Goal: Transaction & Acquisition: Purchase product/service

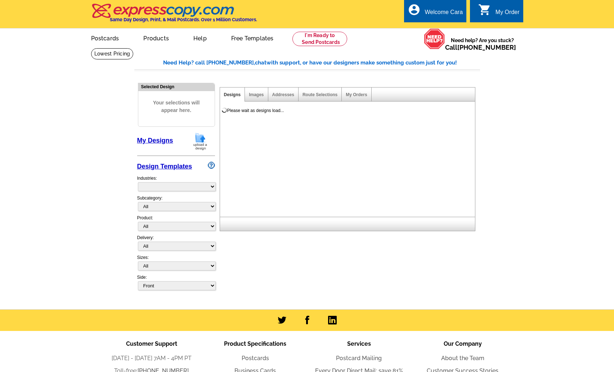
select select "785"
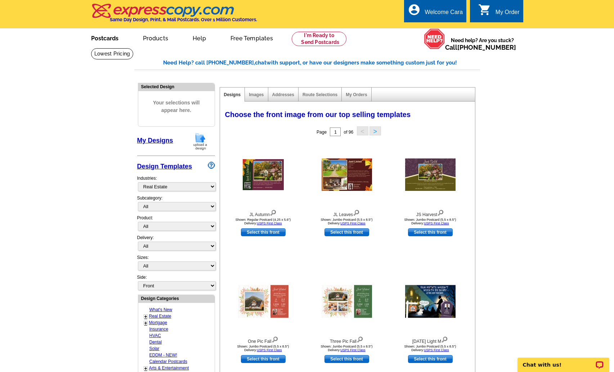
drag, startPoint x: 103, startPoint y: 40, endPoint x: 134, endPoint y: 18, distance: 37.8
click at [103, 40] on link "Postcards" at bounding box center [105, 37] width 50 height 17
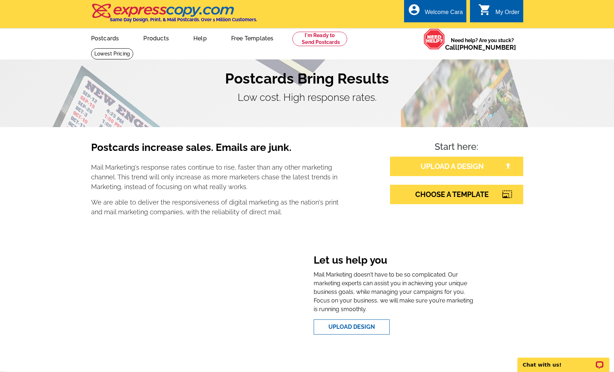
click at [467, 166] on link "UPLOAD A DESIGN" at bounding box center [456, 166] width 133 height 19
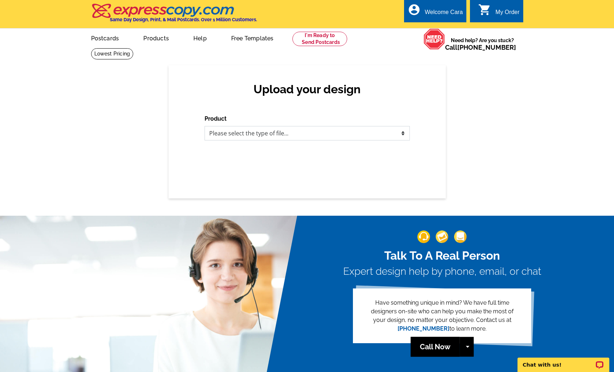
click at [349, 131] on select "Please select the type of file... Postcards Business Cards Letters and flyers G…" at bounding box center [307, 133] width 205 height 14
select select "1"
click at [205, 126] on select "Please select the type of file... Postcards Business Cards Letters and flyers G…" at bounding box center [307, 133] width 205 height 14
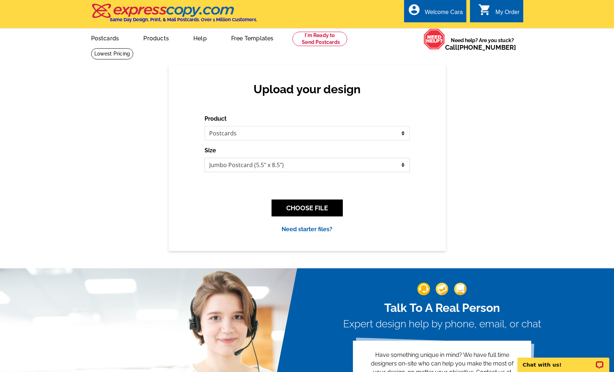
click at [367, 166] on select "Jumbo Postcard (5.5" x 8.5") Regular Postcard (4.25" x 5.6") Panoramic Postcard…" at bounding box center [307, 165] width 205 height 14
select select "1"
click at [205, 158] on select "Jumbo Postcard (5.5" x 8.5") Regular Postcard (4.25" x 5.6") Panoramic Postcard…" at bounding box center [307, 165] width 205 height 14
click at [327, 207] on button "CHOOSE FILE" at bounding box center [306, 207] width 71 height 17
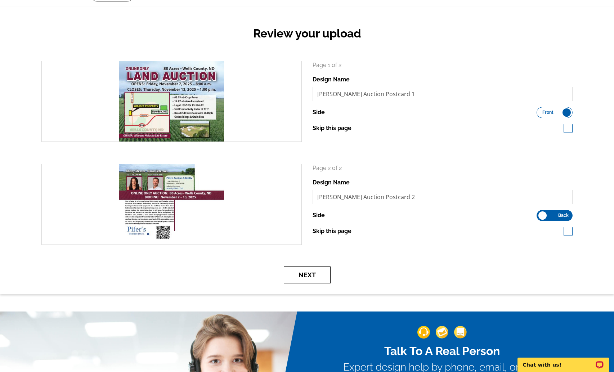
scroll to position [90, 0]
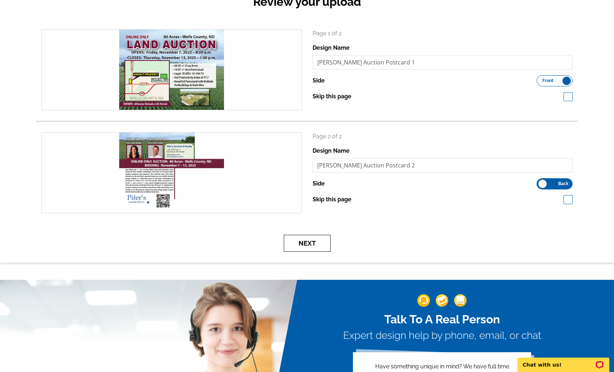
click at [296, 243] on button "Next" at bounding box center [307, 243] width 47 height 17
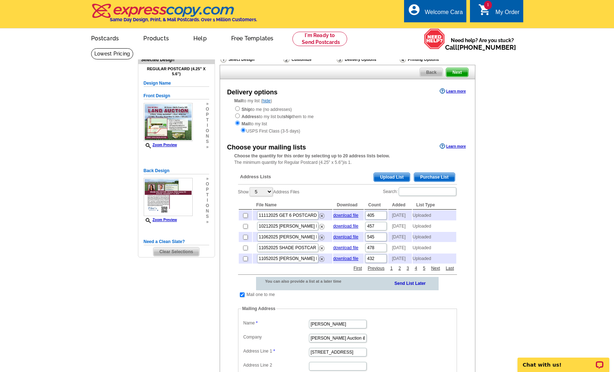
click at [394, 178] on span "Upload List" at bounding box center [392, 177] width 36 height 9
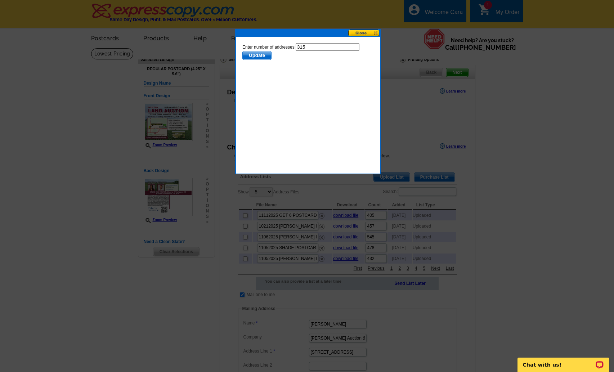
click at [317, 48] on input "315" at bounding box center [327, 47] width 64 height 8
type input "314"
click at [255, 56] on span "Update" at bounding box center [256, 55] width 28 height 9
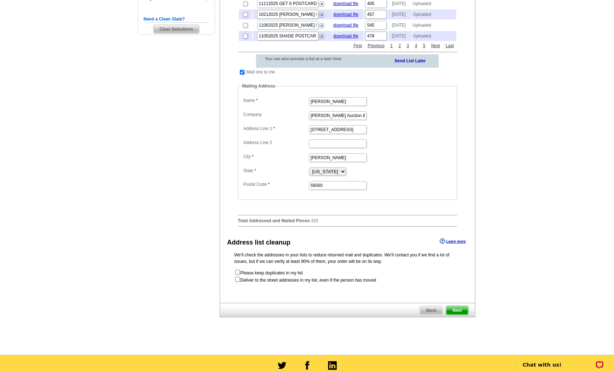
scroll to position [373, 0]
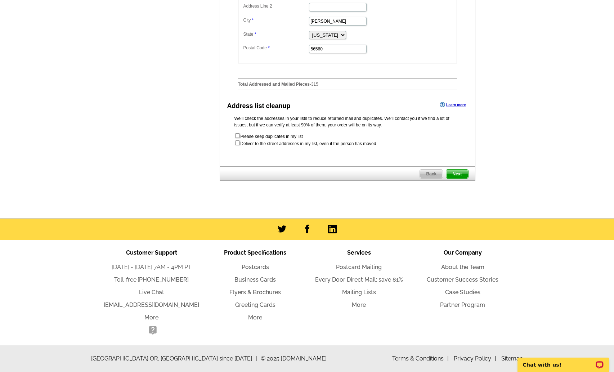
click at [464, 174] on span "Next" at bounding box center [457, 174] width 22 height 9
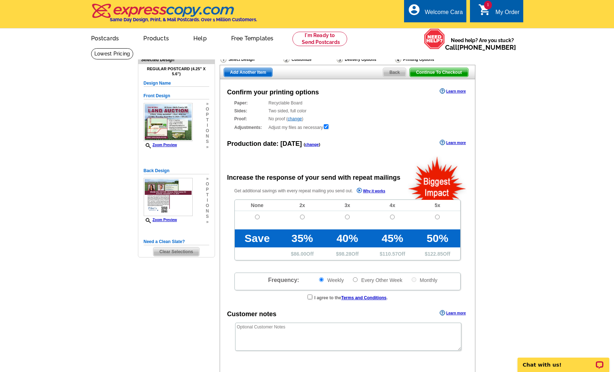
radio input "false"
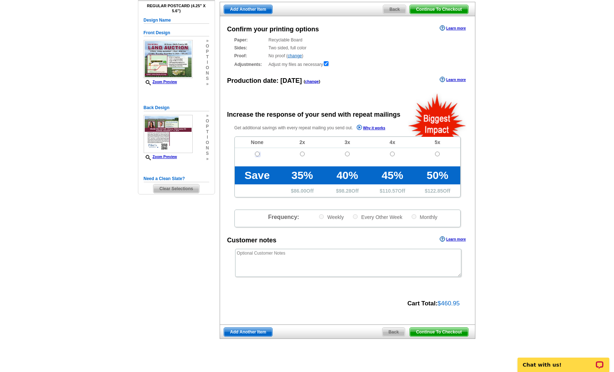
click at [257, 154] on input "radio" at bounding box center [257, 154] width 5 height 5
radio input "true"
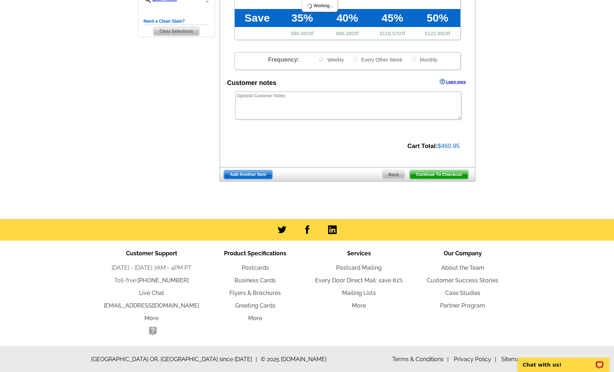
click at [456, 172] on span "Continue To Checkout" at bounding box center [439, 174] width 58 height 9
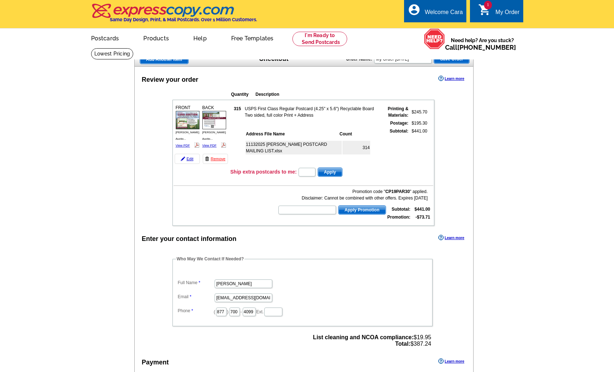
click at [185, 278] on dd "[PERSON_NAME]" at bounding box center [302, 283] width 253 height 11
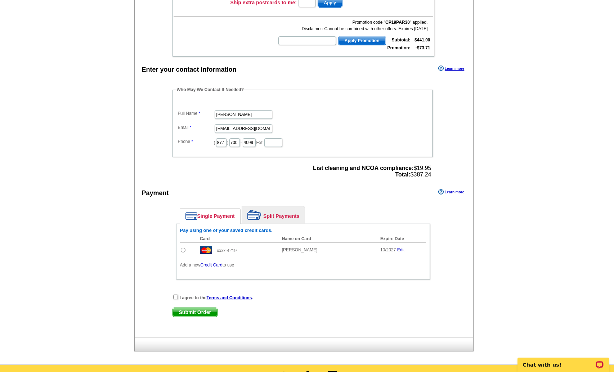
click at [183, 251] on input "radio" at bounding box center [183, 250] width 5 height 5
radio input "true"
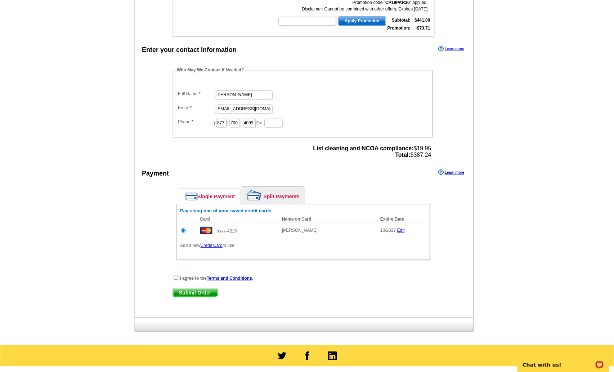
scroll to position [223, 0]
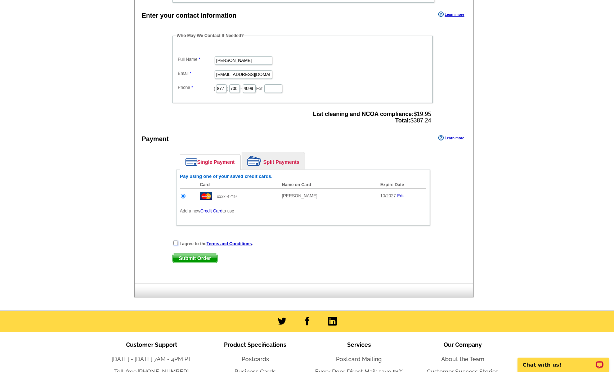
click at [175, 243] on input "checkbox" at bounding box center [175, 243] width 5 height 5
checkbox input "true"
click at [193, 259] on span "Submit Order" at bounding box center [195, 258] width 44 height 9
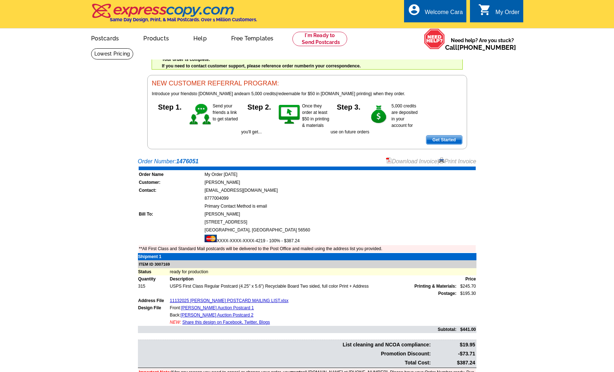
click at [575, 85] on div "Welcome back Cara My Account Logout local_phone Same Day Design, Print, & Mail …" at bounding box center [307, 74] width 614 height 149
drag, startPoint x: 94, startPoint y: 225, endPoint x: 101, endPoint y: 41, distance: 184.1
click at [94, 225] on main "Order Number: 1476051 Download Invoice | Print Invoice Order Name My Order [DAT…" at bounding box center [307, 276] width 614 height 246
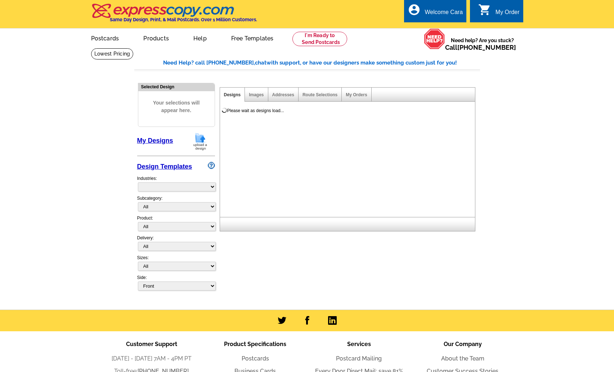
select select "785"
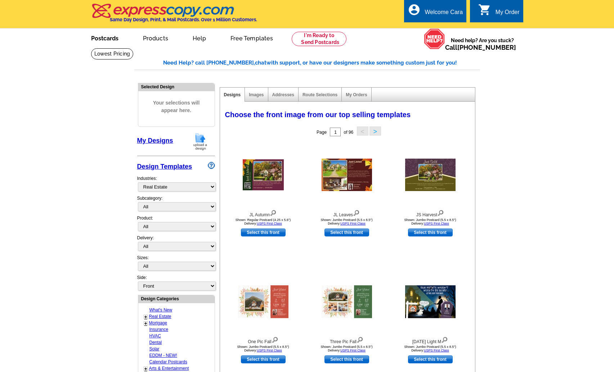
click at [102, 38] on link "Postcards" at bounding box center [105, 37] width 50 height 17
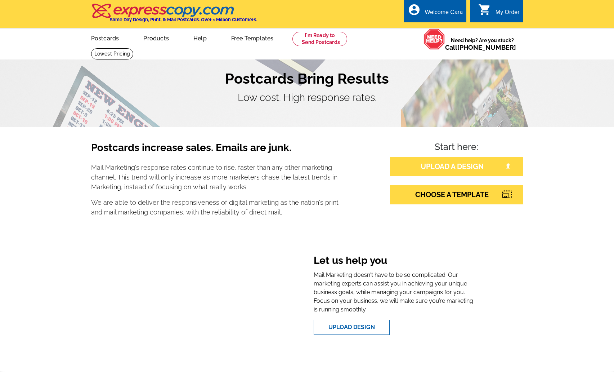
click at [452, 166] on link "UPLOAD A DESIGN" at bounding box center [456, 166] width 133 height 19
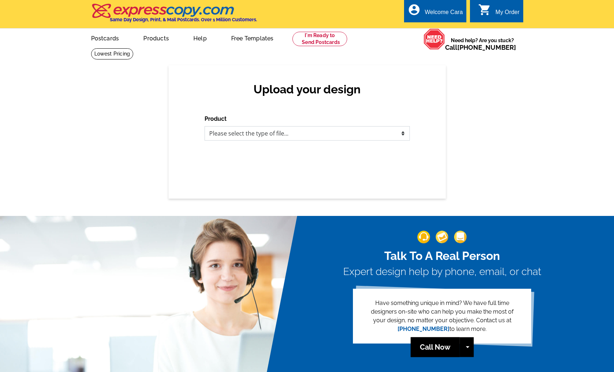
click at [392, 138] on select "Please select the type of file... Postcards Business Cards Letters and flyers G…" at bounding box center [307, 133] width 205 height 14
select select "1"
click at [205, 126] on select "Please select the type of file... Postcards Business Cards Letters and flyers G…" at bounding box center [307, 133] width 205 height 14
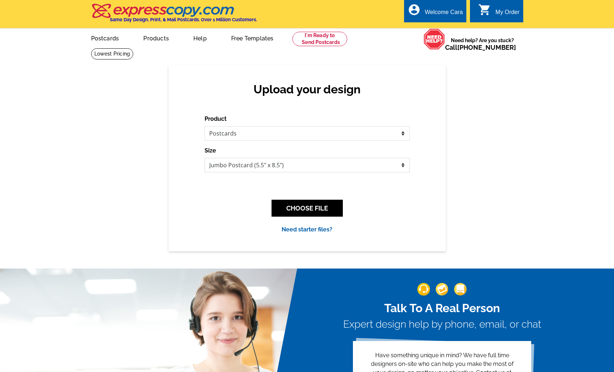
click at [288, 164] on select "Jumbo Postcard (5.5" x 8.5") Regular Postcard (4.25" x 5.6") Panoramic Postcard…" at bounding box center [307, 165] width 205 height 14
select select "1"
click at [205, 158] on select "Jumbo Postcard (5.5" x 8.5") Regular Postcard (4.25" x 5.6") Panoramic Postcard…" at bounding box center [307, 165] width 205 height 14
click at [334, 212] on button "CHOOSE FILE" at bounding box center [306, 207] width 71 height 17
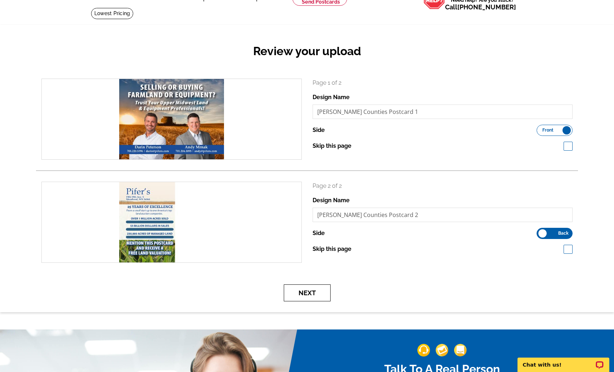
scroll to position [41, 0]
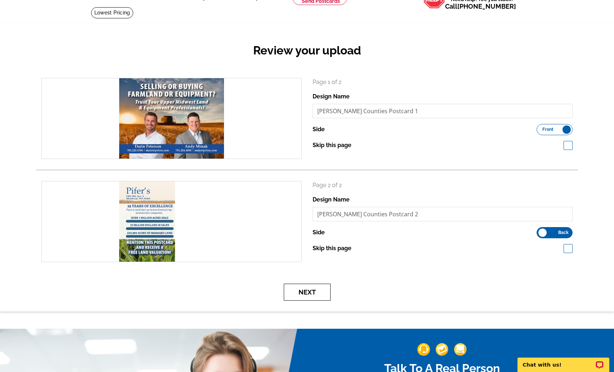
click at [309, 292] on button "Next" at bounding box center [307, 291] width 47 height 17
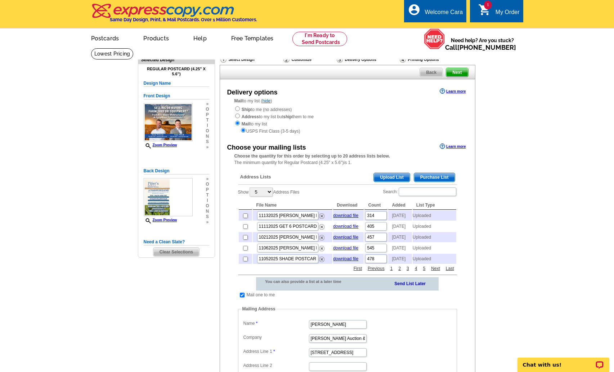
click at [398, 176] on span "Upload List" at bounding box center [392, 177] width 36 height 9
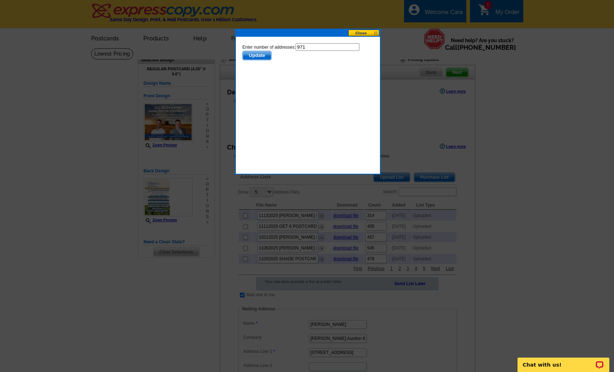
click at [326, 48] on input "971" at bounding box center [327, 47] width 64 height 8
type input "970"
click at [250, 55] on span "Update" at bounding box center [256, 55] width 28 height 9
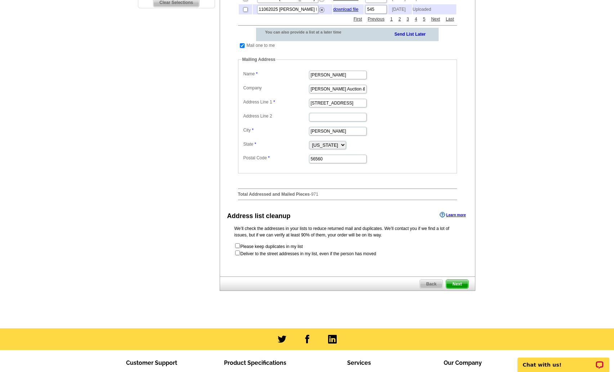
scroll to position [269, 0]
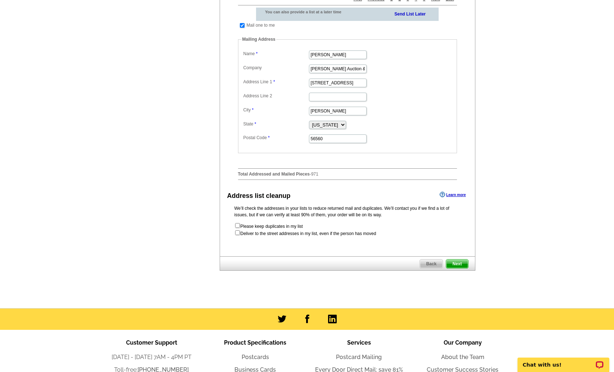
click at [458, 268] on span "Next" at bounding box center [457, 263] width 22 height 9
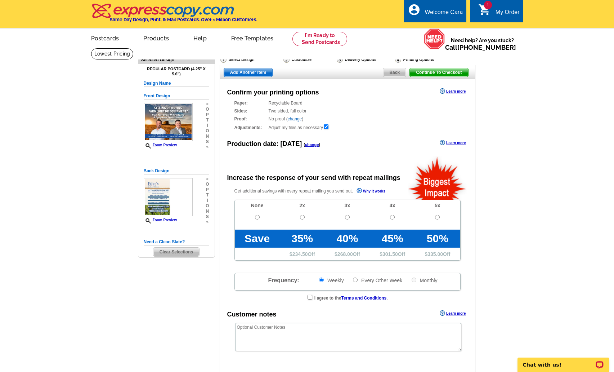
radio input "false"
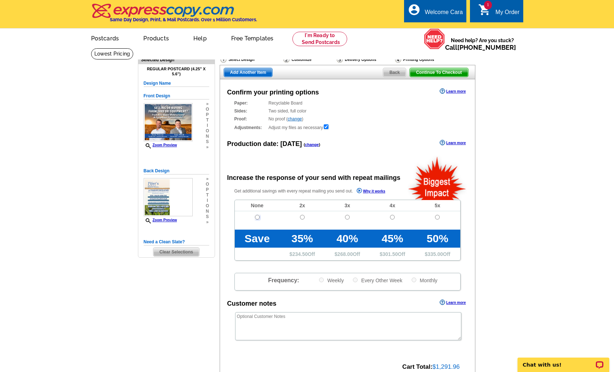
click at [256, 216] on input "radio" at bounding box center [257, 217] width 5 height 5
radio input "true"
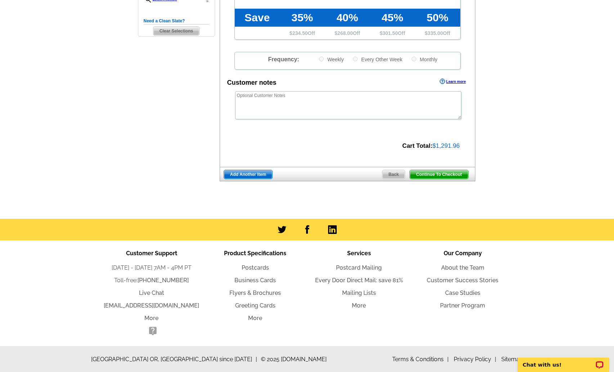
click at [448, 173] on span "Continue To Checkout" at bounding box center [439, 174] width 58 height 9
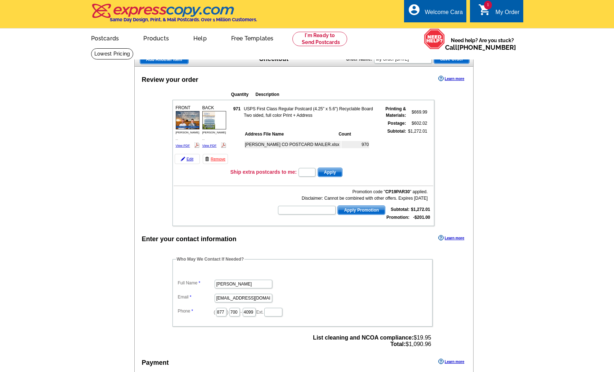
drag, startPoint x: 187, startPoint y: 256, endPoint x: 182, endPoint y: 257, distance: 5.2
click at [187, 279] on label "Full Name" at bounding box center [196, 282] width 36 height 6
click at [215, 279] on input "[PERSON_NAME]" at bounding box center [244, 283] width 58 height 9
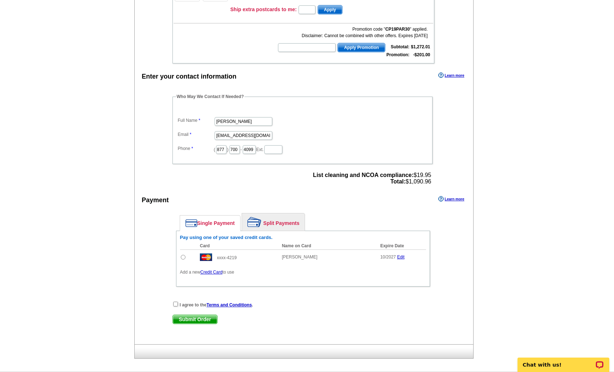
drag, startPoint x: 182, startPoint y: 257, endPoint x: 176, endPoint y: 293, distance: 37.2
click at [182, 257] on input "radio" at bounding box center [183, 257] width 5 height 5
radio input "true"
click at [175, 303] on input "checkbox" at bounding box center [175, 303] width 5 height 5
checkbox input "true"
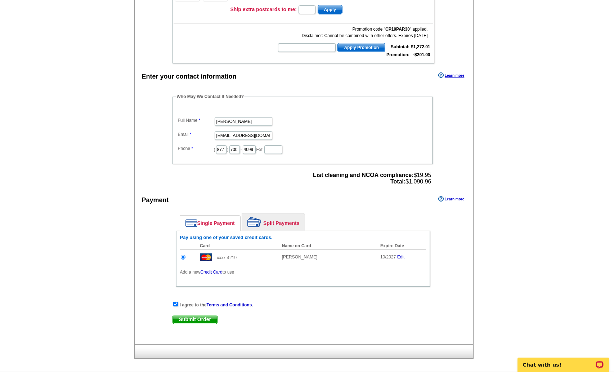
click at [193, 321] on span "Submit Order" at bounding box center [195, 319] width 44 height 9
